Goal: Check status: Check status

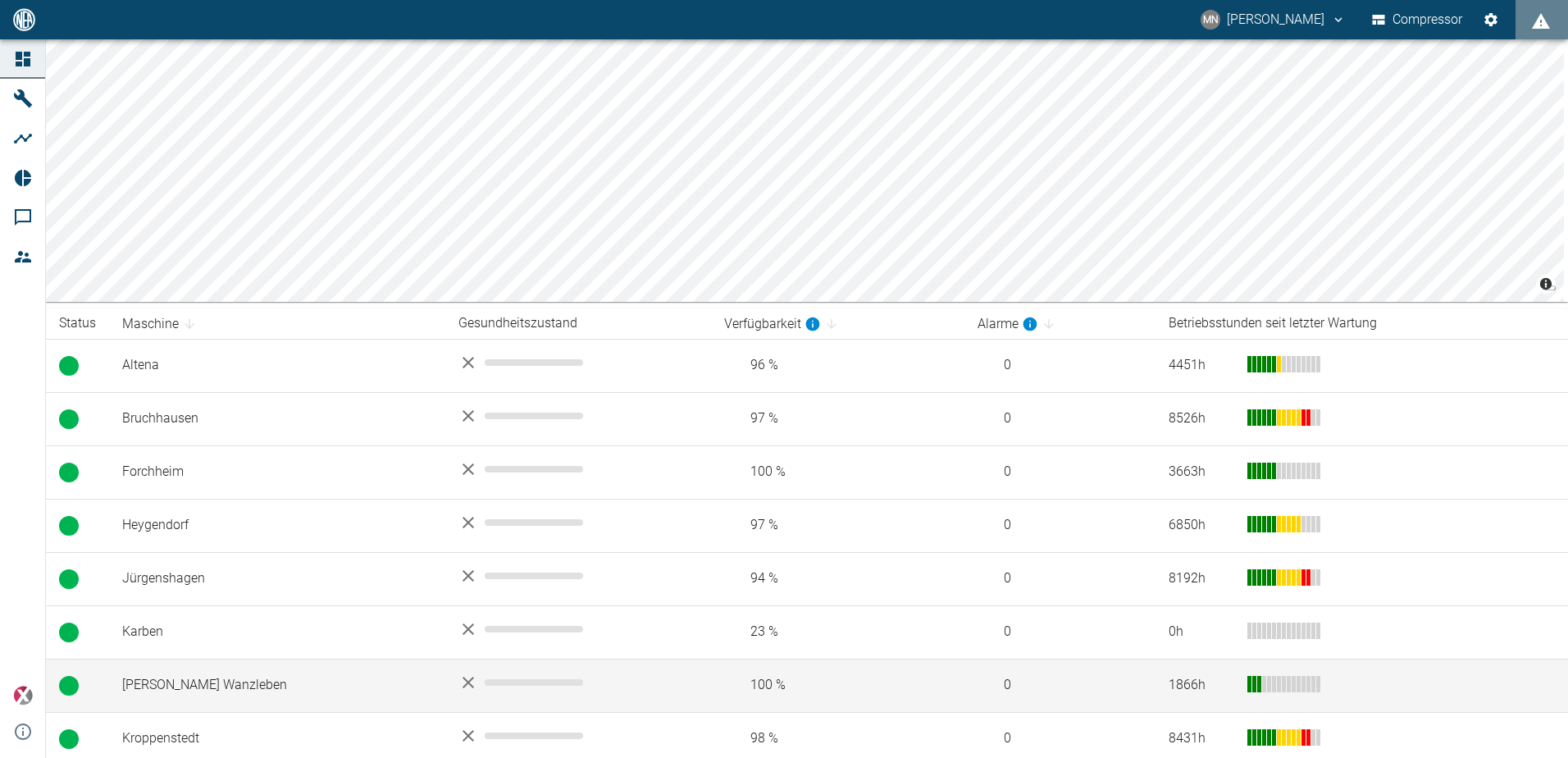
scroll to position [393, 0]
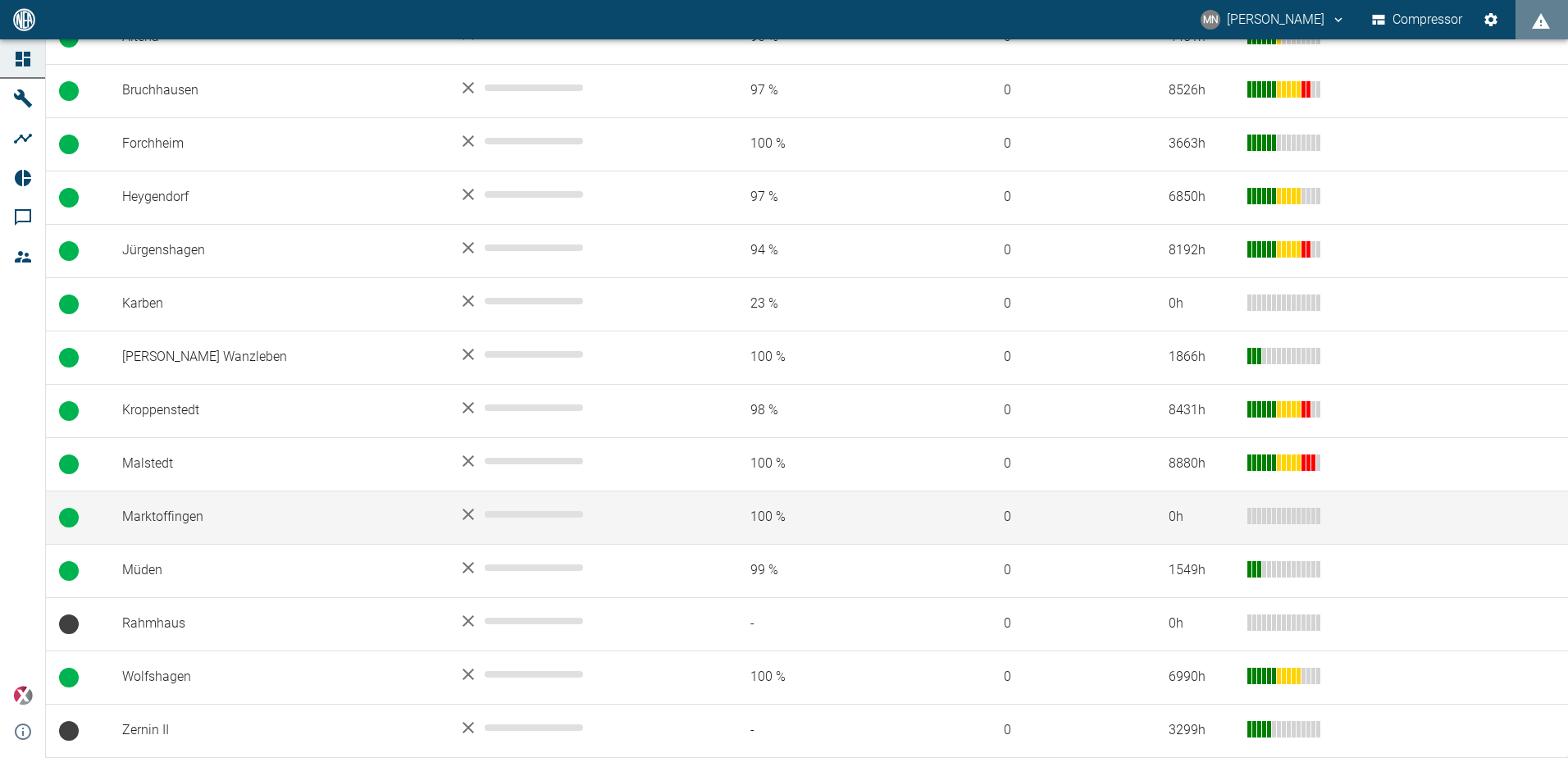
click at [194, 513] on td "Marktoffingen" at bounding box center [277, 516] width 337 height 53
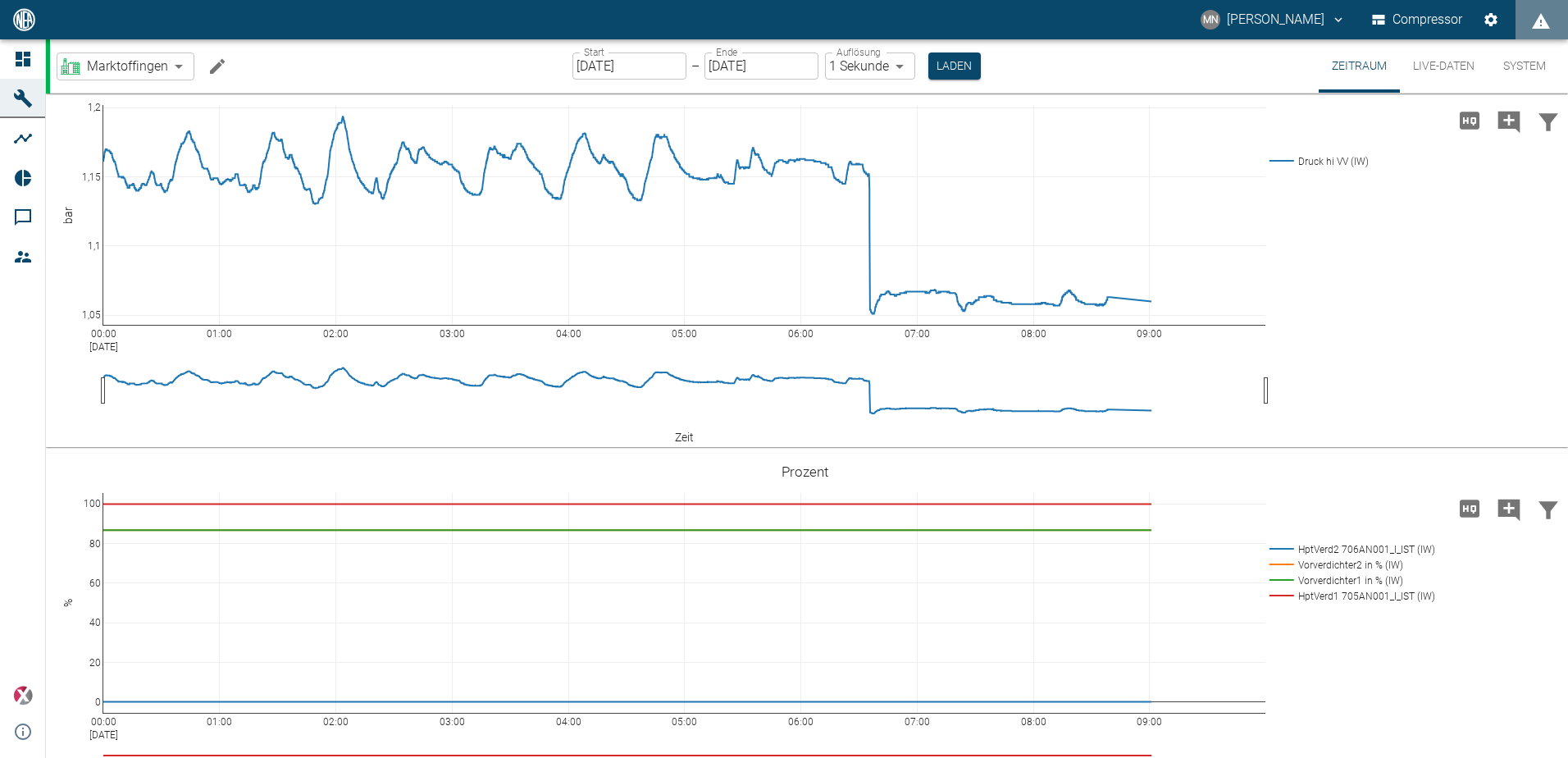
scroll to position [681, 0]
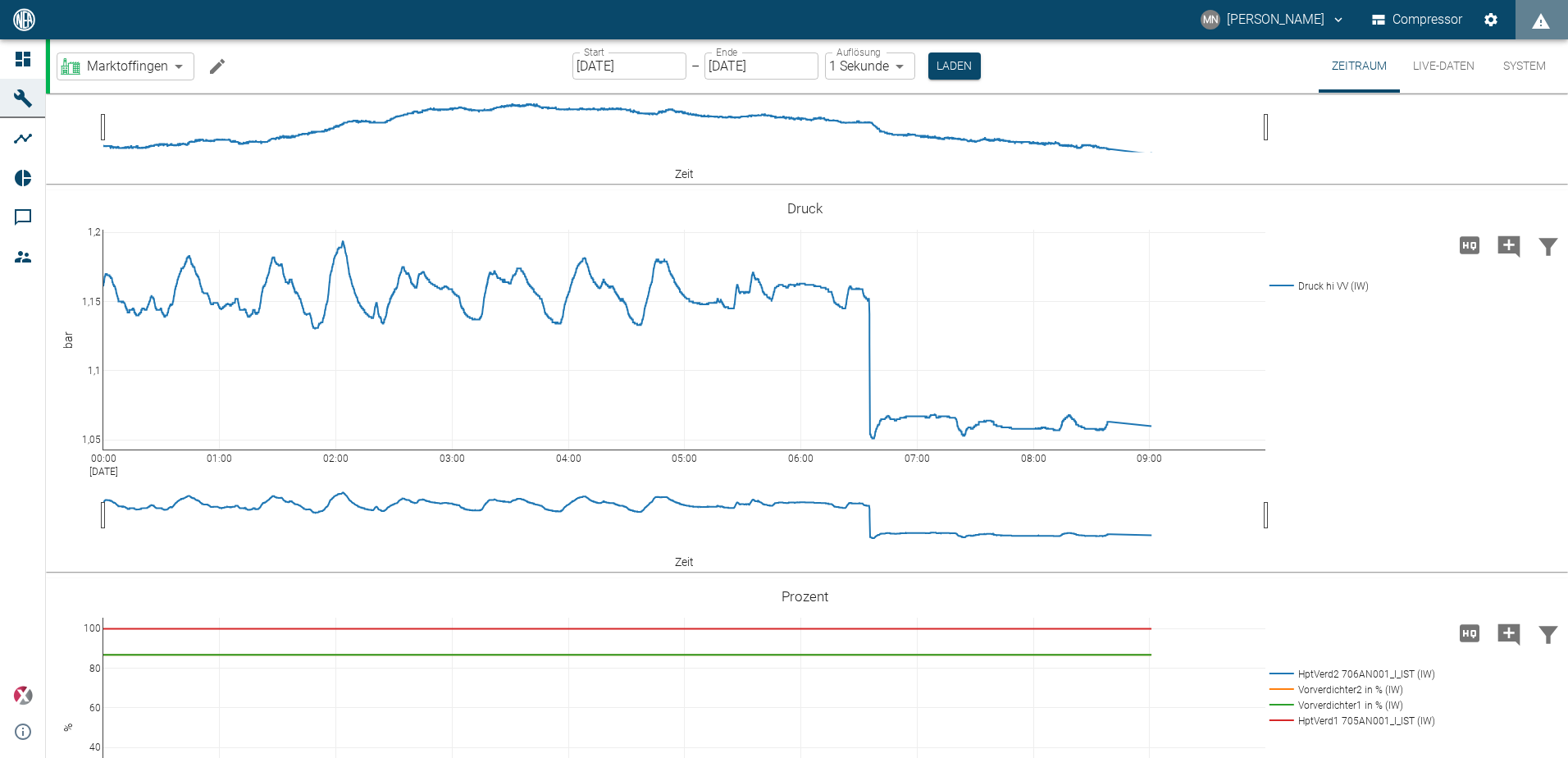
click at [617, 71] on input "[DATE]" at bounding box center [629, 65] width 114 height 27
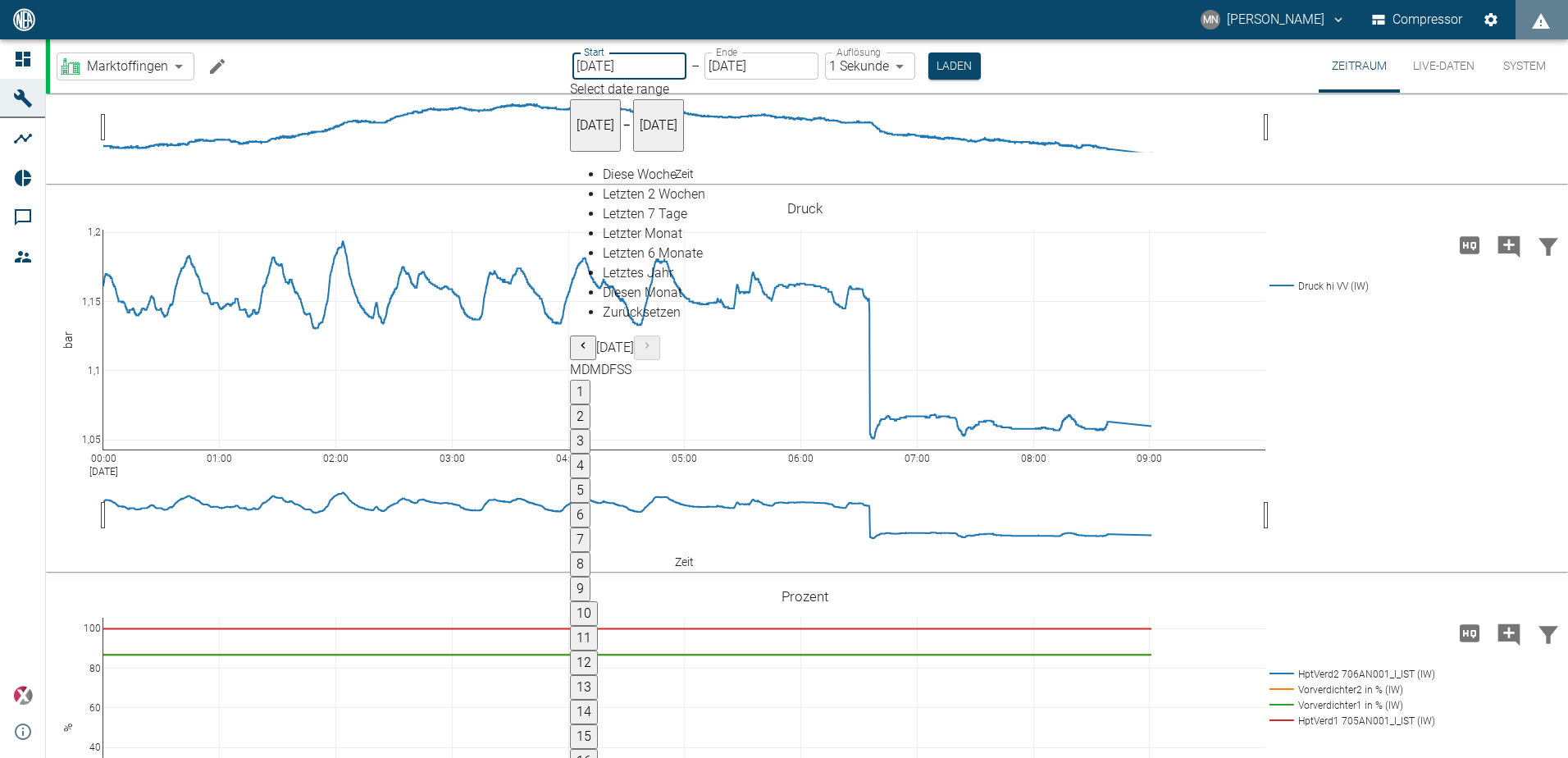
type input "[DATE]"
type input "2min"
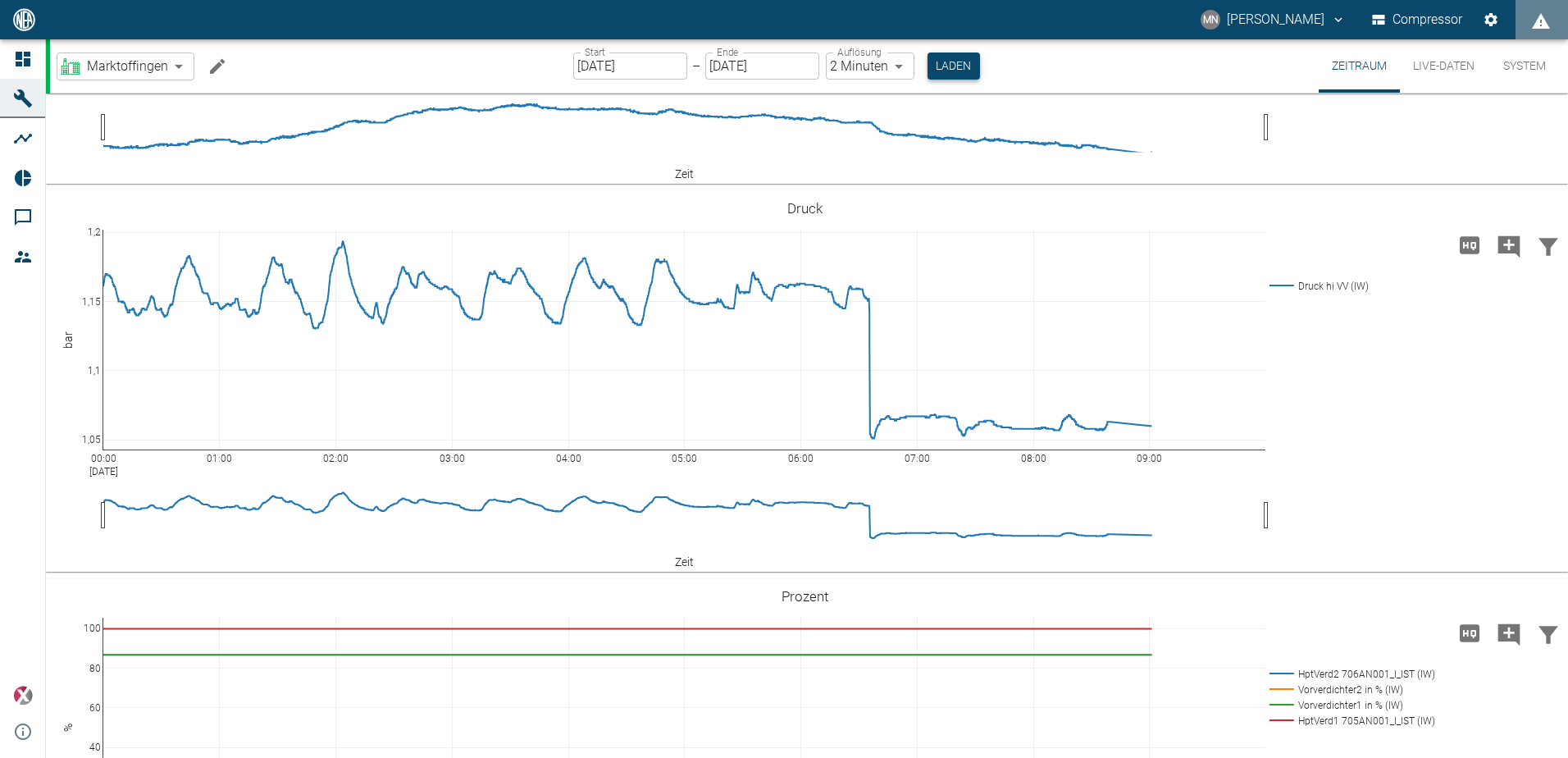
click at [956, 65] on button "Laden" at bounding box center [954, 65] width 52 height 27
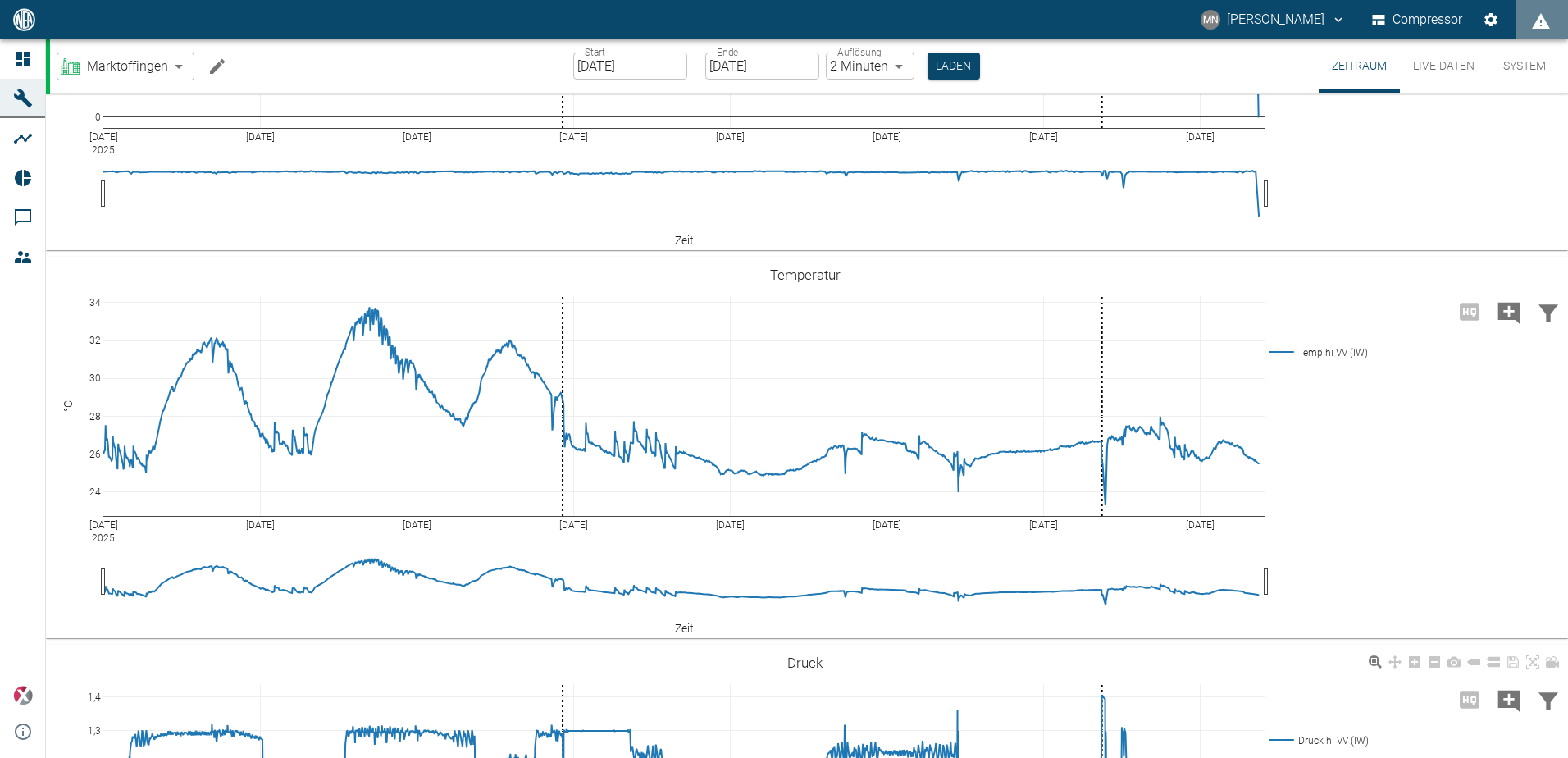
scroll to position [188, 0]
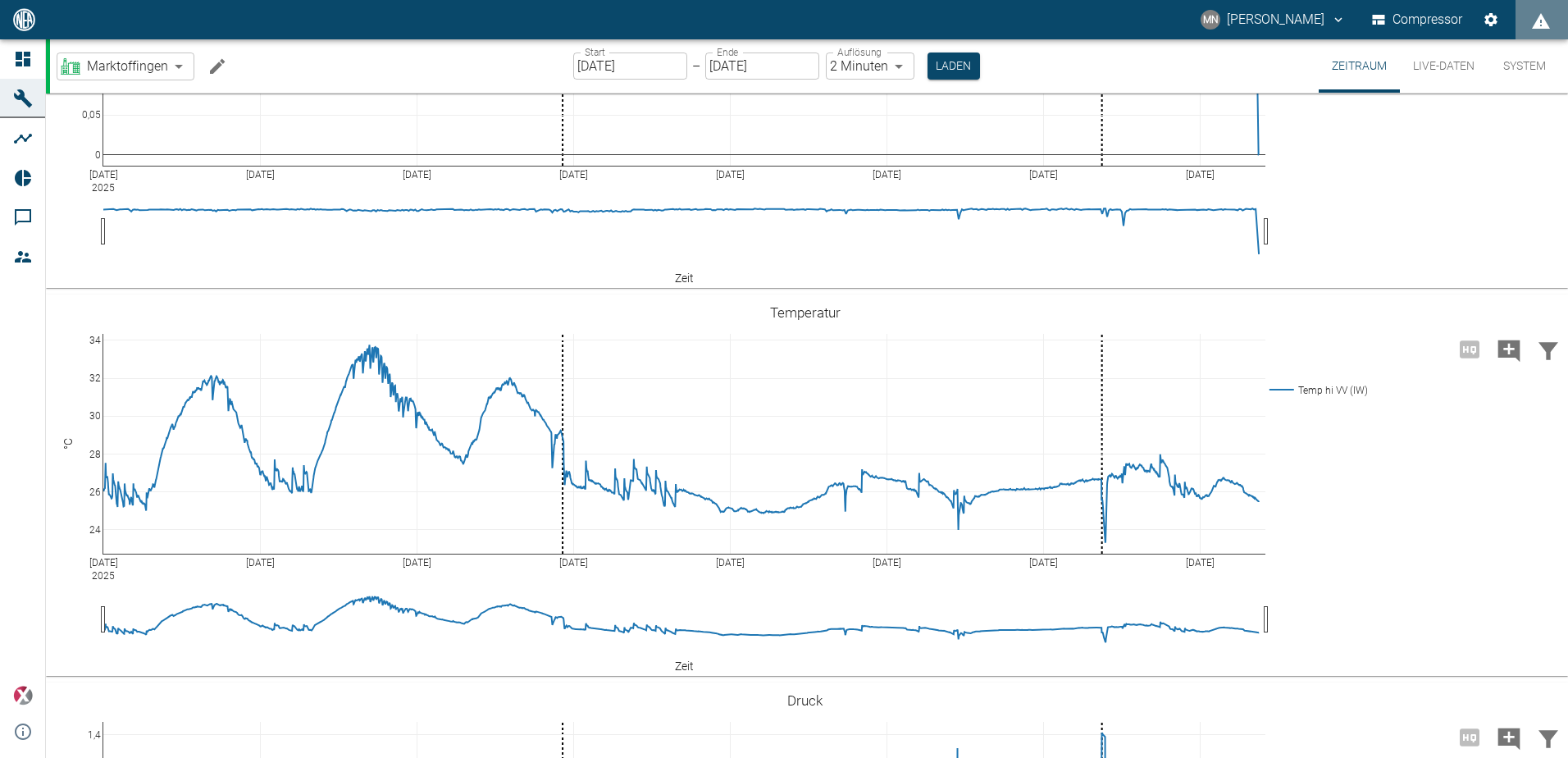
click at [1421, 65] on button "Live-Daten" at bounding box center [1443, 65] width 88 height 53
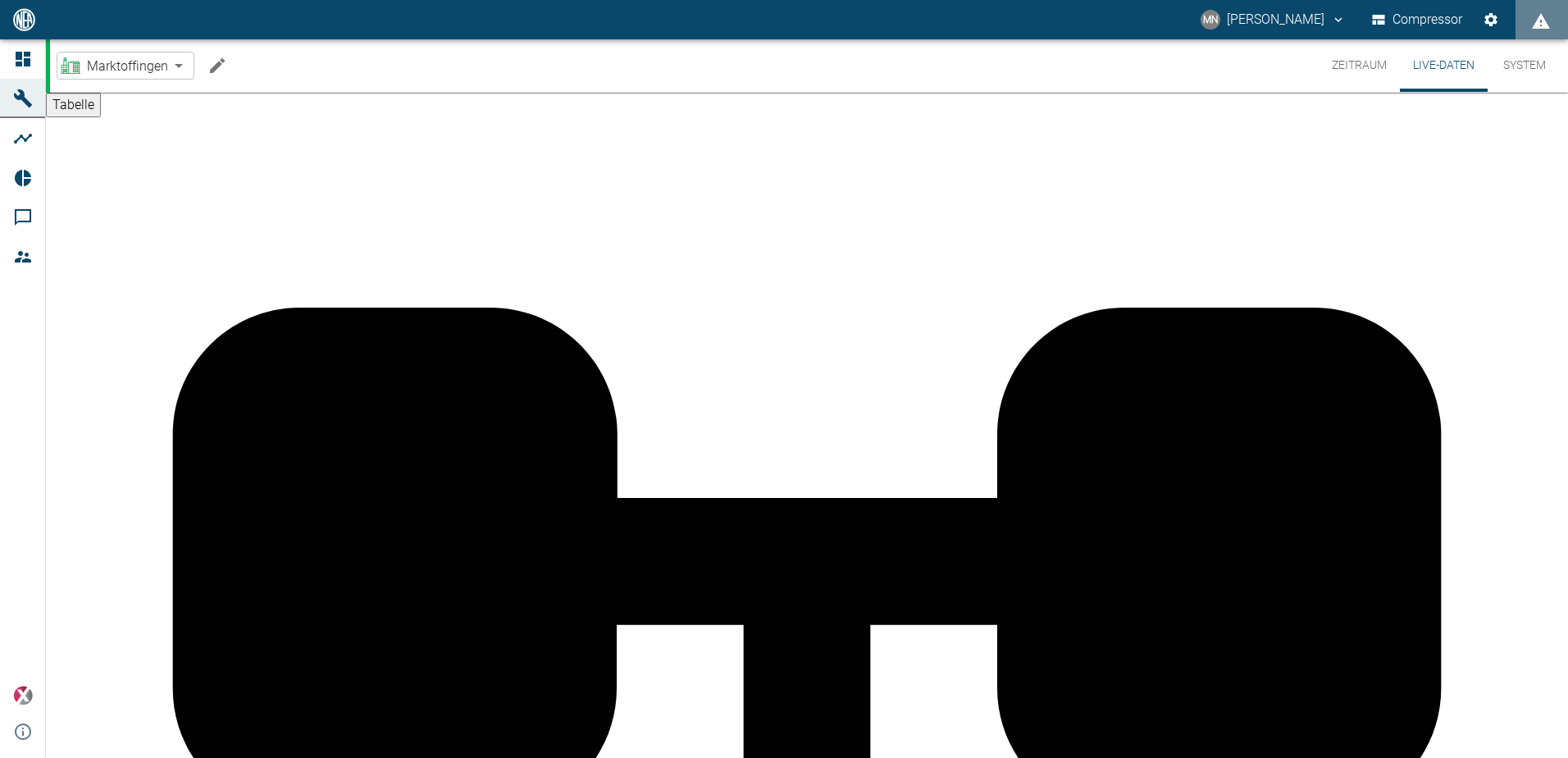
scroll to position [2, 0]
